Goal: Navigation & Orientation: Go to known website

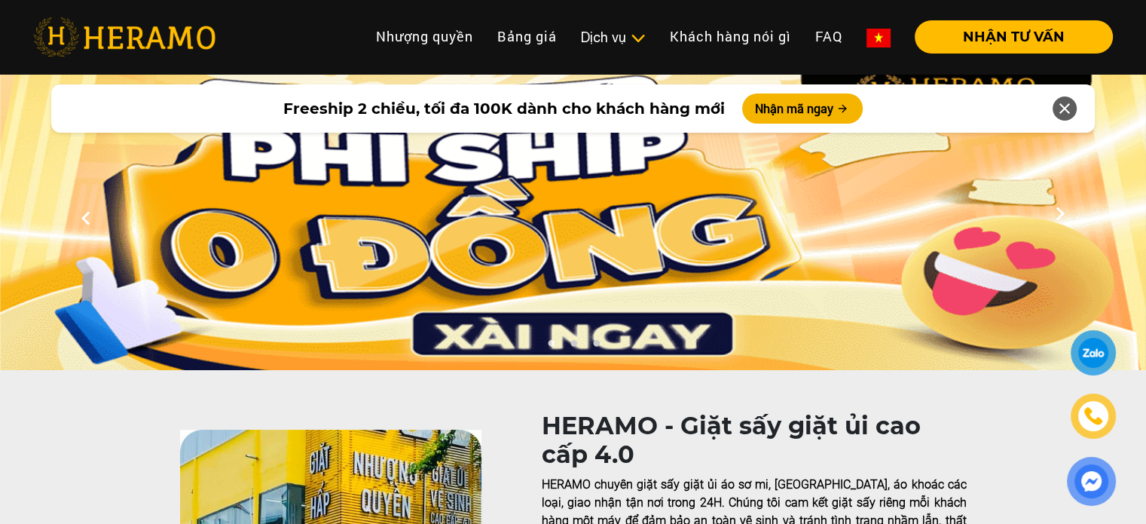
scroll to position [226, 0]
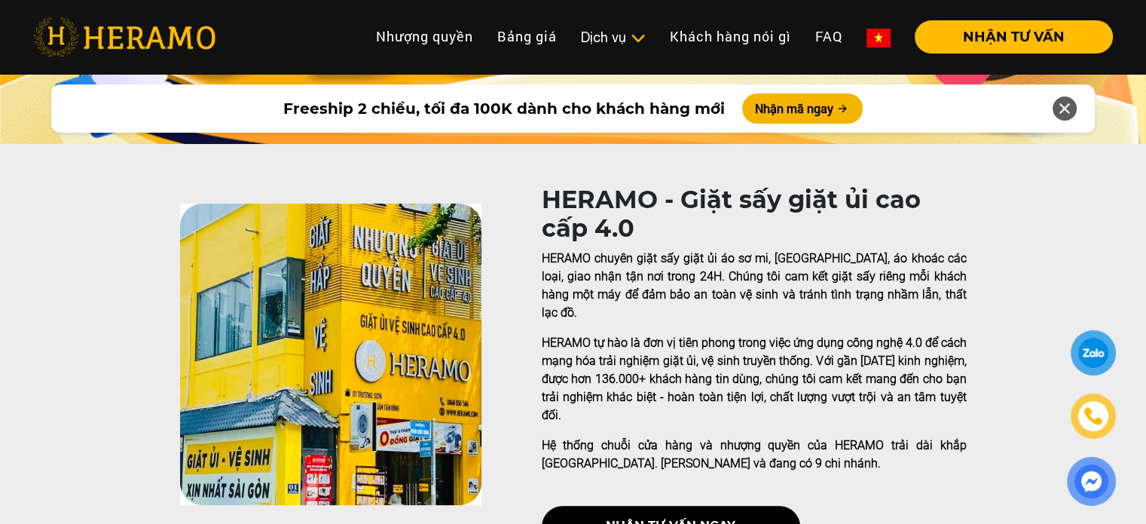
click at [193, 32] on img at bounding box center [124, 36] width 182 height 39
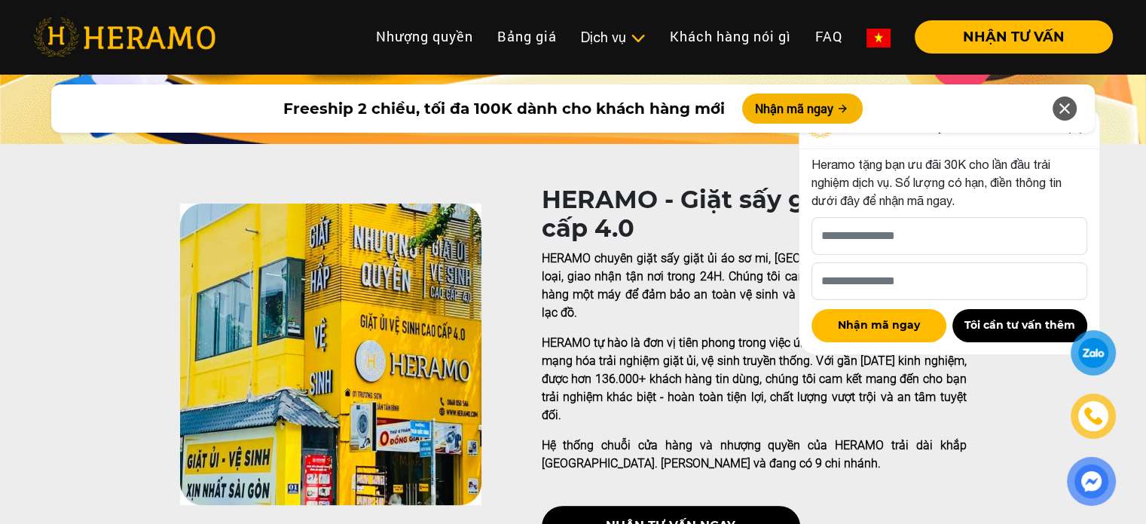
click at [206, 38] on img at bounding box center [124, 36] width 182 height 39
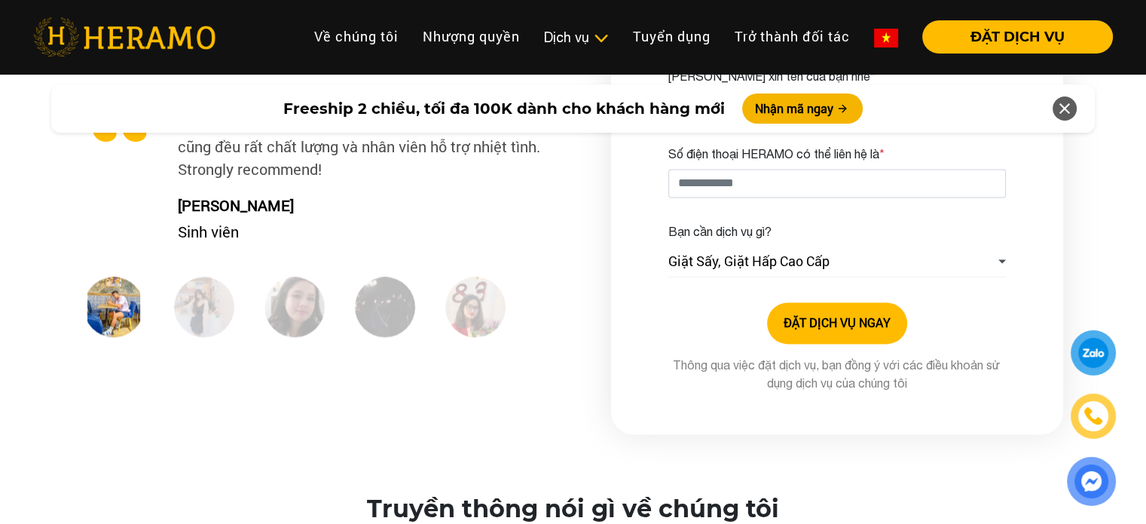
scroll to position [2185, 0]
